Goal: Find contact information: Find contact information

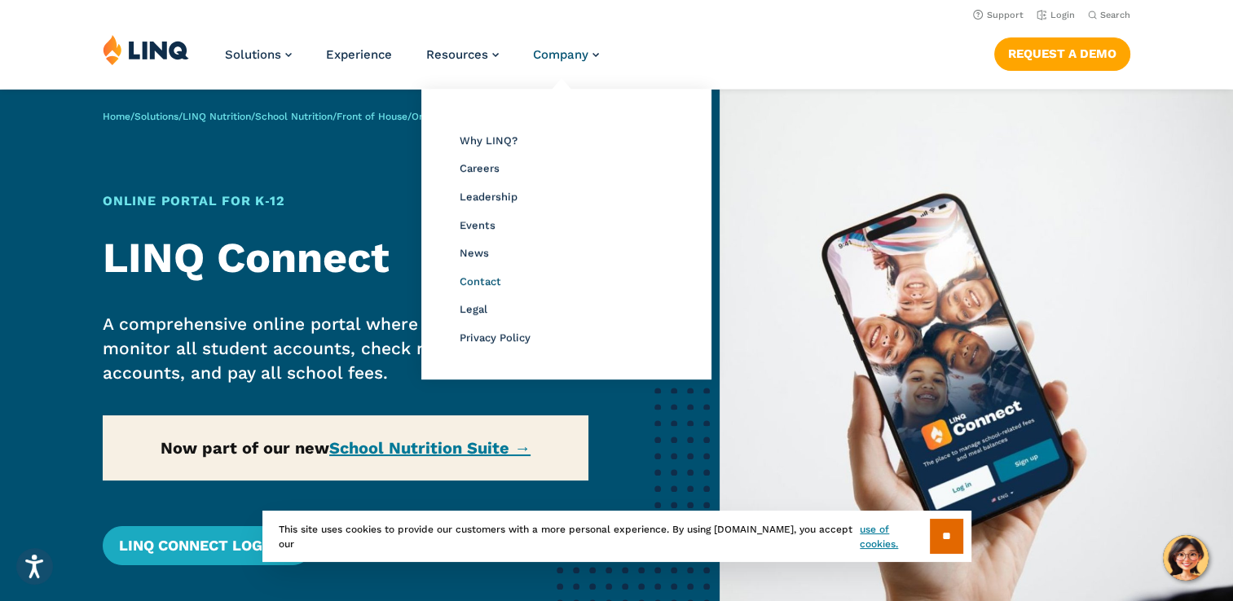
click at [487, 281] on span "Contact" at bounding box center [481, 281] width 42 height 12
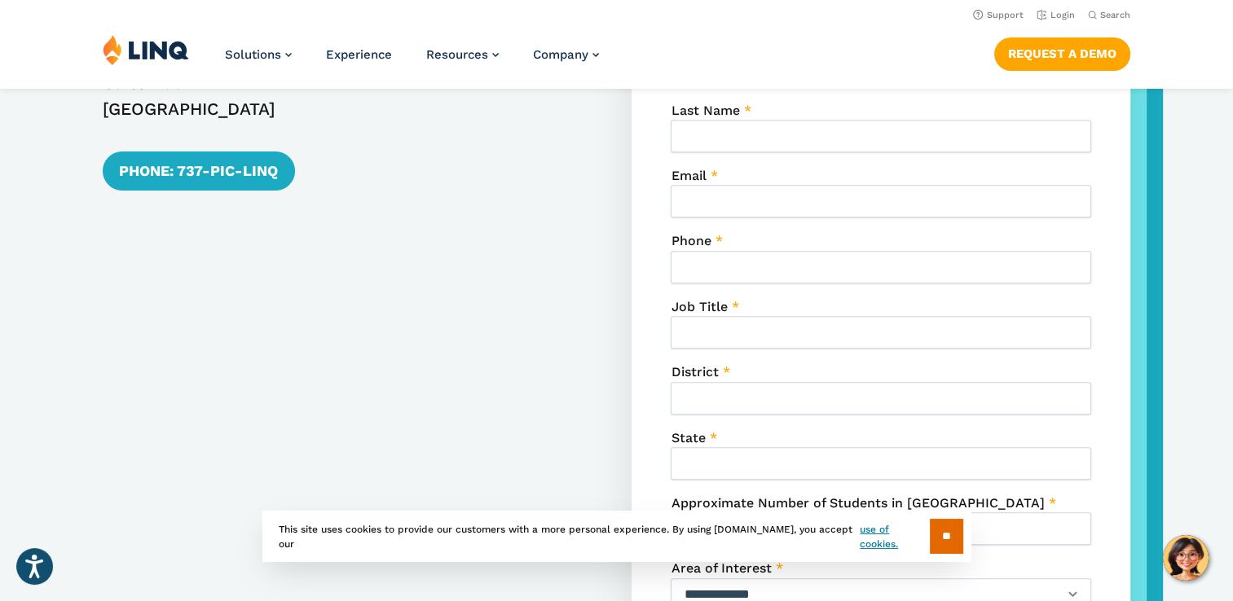
scroll to position [782, 0]
